Goal: Information Seeking & Learning: Learn about a topic

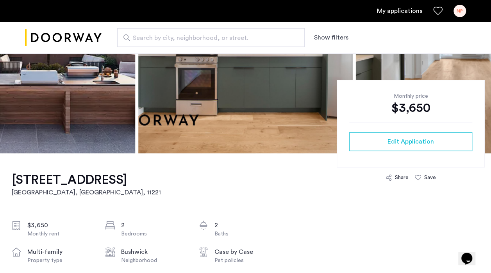
scroll to position [206, 0]
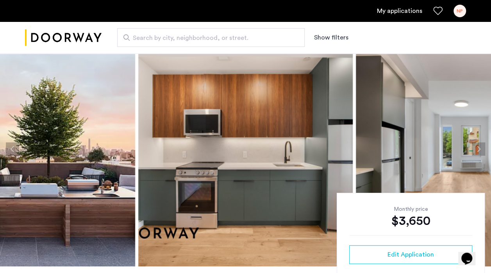
scroll to position [14, 0]
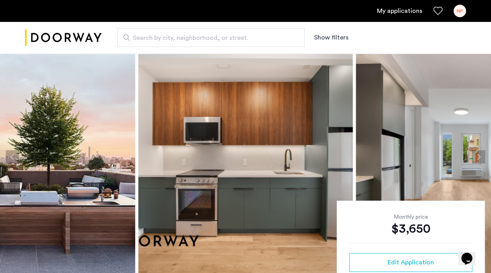
click at [479, 152] on button "Next apartment" at bounding box center [478, 156] width 13 height 13
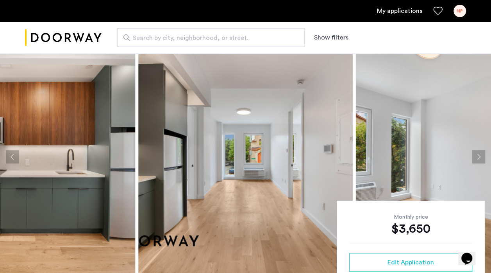
click at [479, 152] on button "Next apartment" at bounding box center [478, 156] width 13 height 13
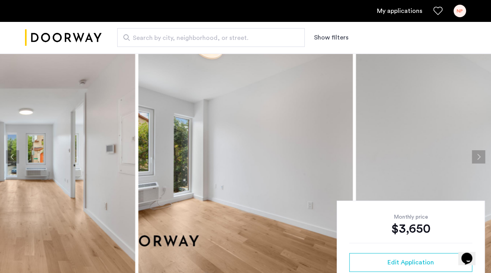
click at [479, 152] on button "Next apartment" at bounding box center [478, 156] width 13 height 13
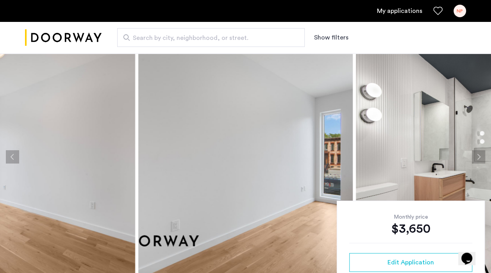
click at [479, 152] on button "Next apartment" at bounding box center [478, 156] width 13 height 13
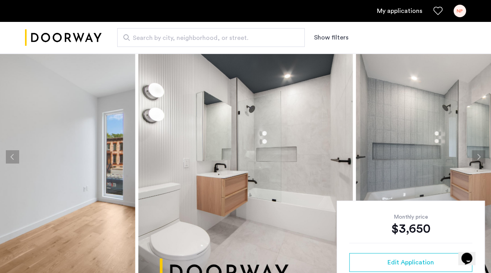
click at [479, 152] on button "Next apartment" at bounding box center [478, 156] width 13 height 13
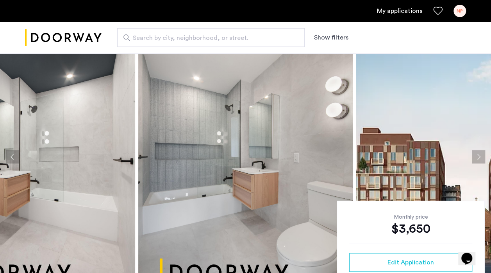
click at [479, 152] on button "Next apartment" at bounding box center [478, 156] width 13 height 13
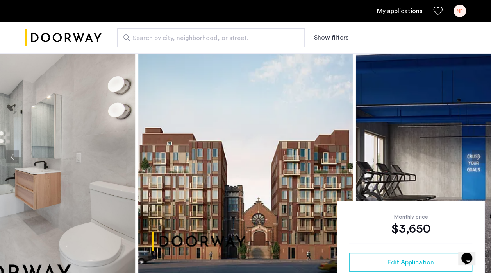
click at [479, 152] on button "Next apartment" at bounding box center [478, 156] width 13 height 13
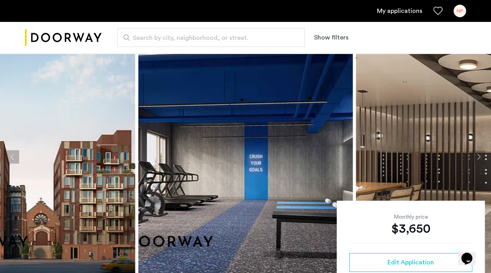
click at [479, 152] on button "Next apartment" at bounding box center [478, 156] width 13 height 13
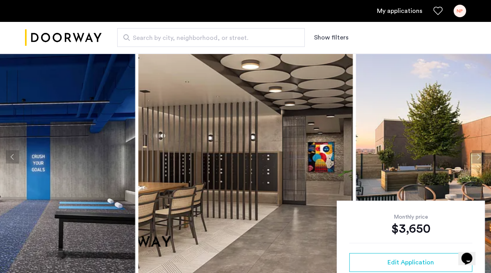
drag, startPoint x: 479, startPoint y: 152, endPoint x: 316, endPoint y: 25, distance: 206.3
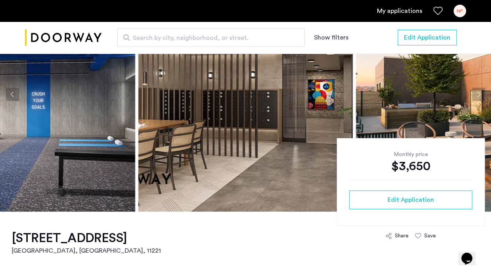
scroll to position [0, 0]
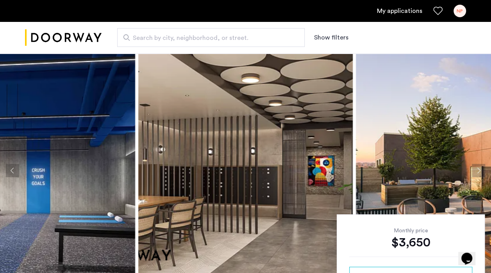
click at [13, 170] on button "Previous apartment" at bounding box center [12, 170] width 13 height 13
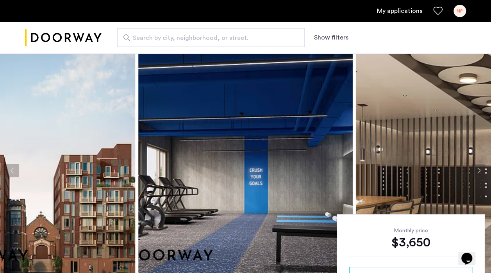
click at [13, 170] on button "Previous apartment" at bounding box center [12, 170] width 13 height 13
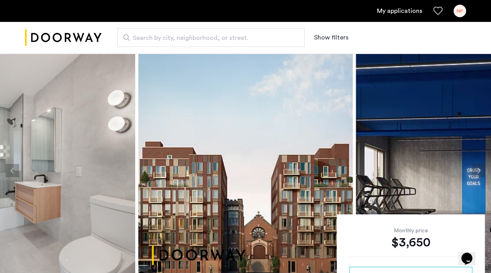
click at [13, 170] on button "Previous apartment" at bounding box center [12, 170] width 13 height 13
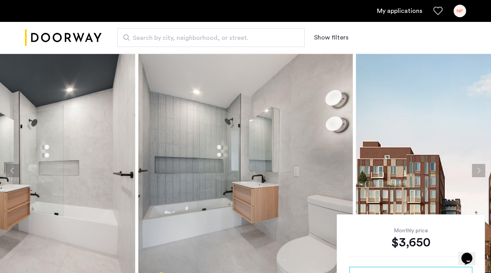
click at [13, 170] on button "Previous apartment" at bounding box center [12, 170] width 13 height 13
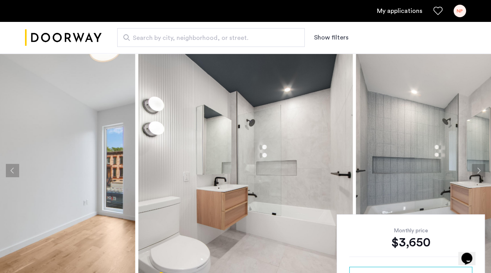
click at [13, 170] on button "Previous apartment" at bounding box center [12, 170] width 13 height 13
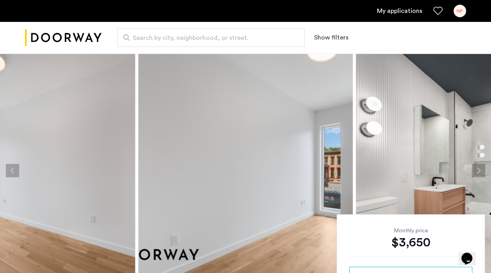
click at [13, 170] on button "Previous apartment" at bounding box center [12, 170] width 13 height 13
